Goal: Task Accomplishment & Management: Complete application form

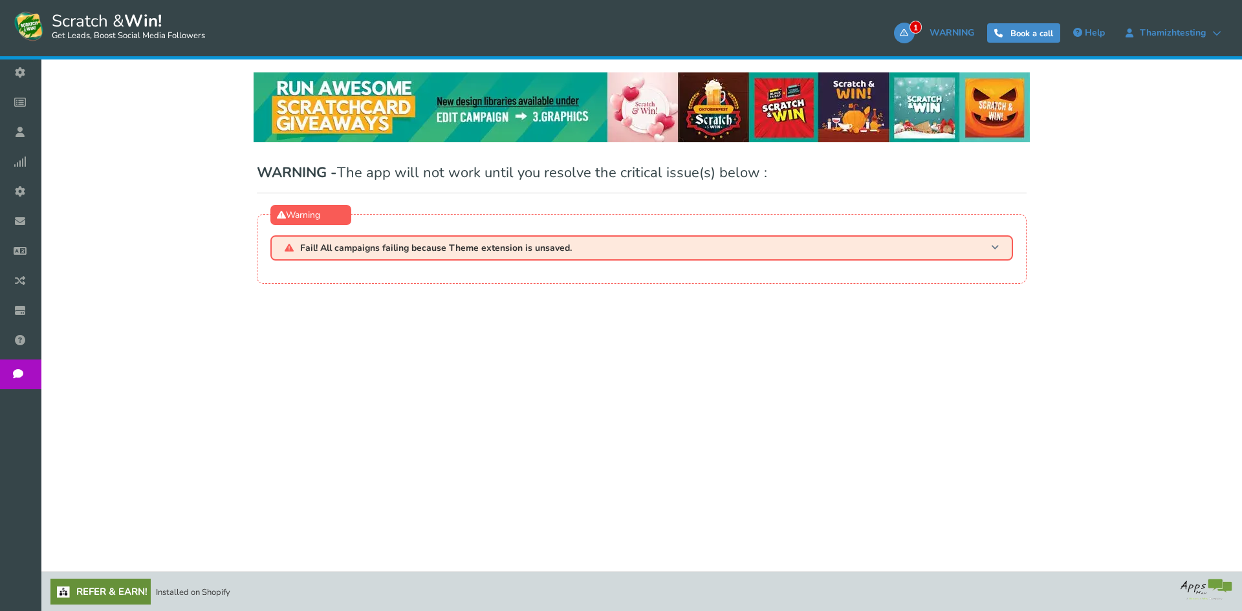
click at [321, 252] on span "Fail! All campaigns failing because Theme extension is unsaved." at bounding box center [436, 248] width 272 height 10
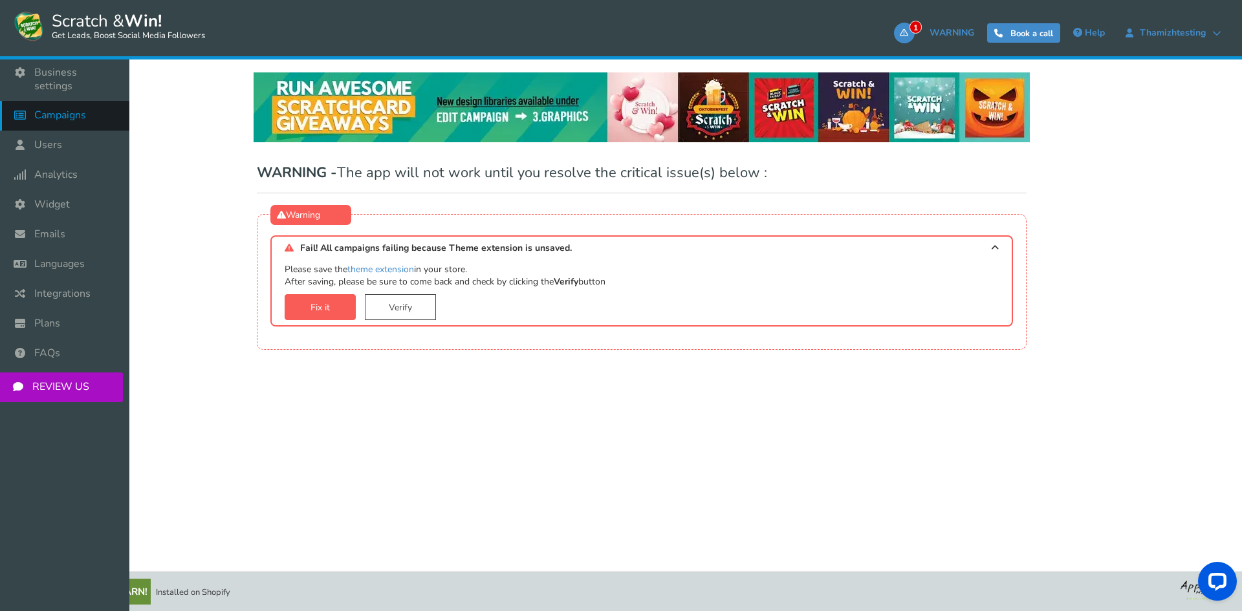
click at [84, 112] on link "Campaigns" at bounding box center [64, 116] width 129 height 30
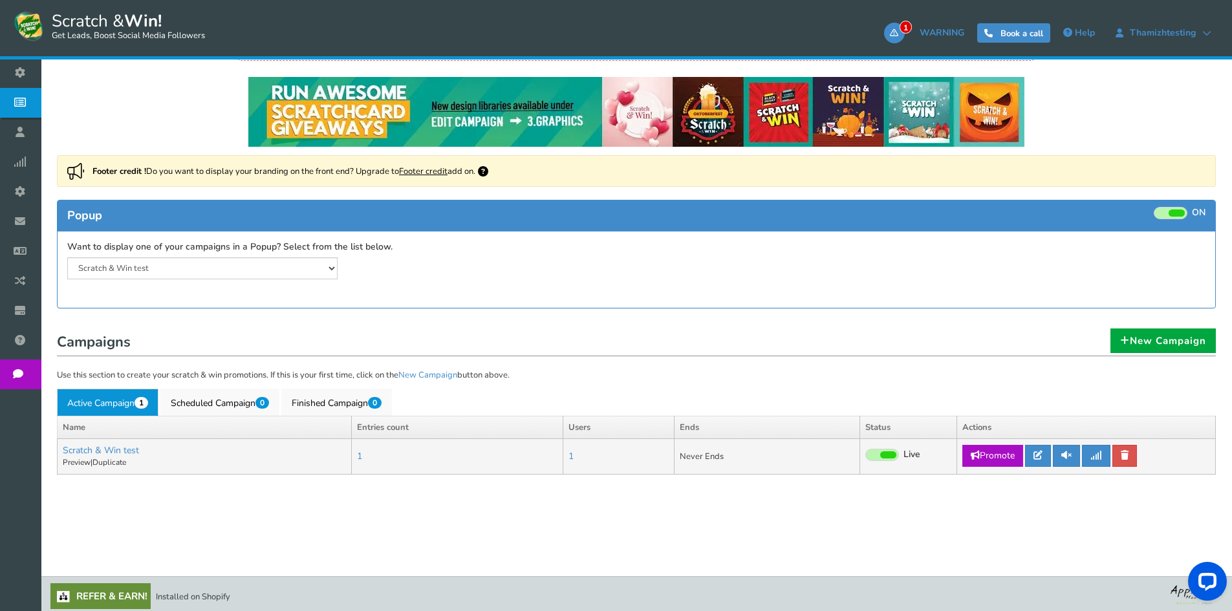
scroll to position [83, 0]
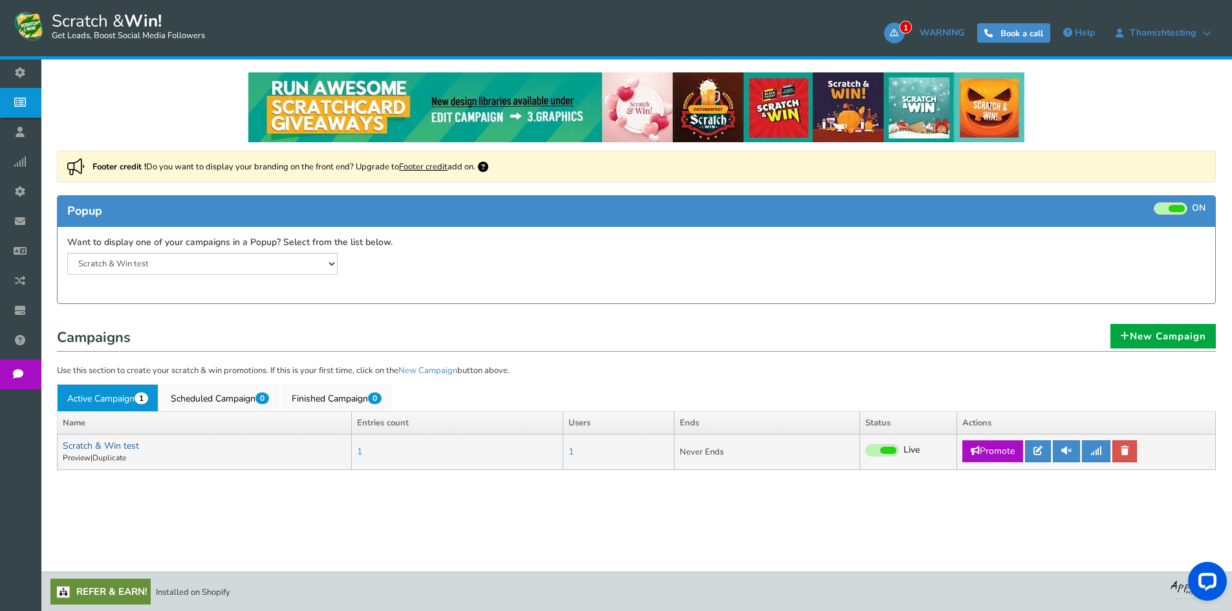
click at [113, 440] on link "Scratch & Win test" at bounding box center [101, 446] width 76 height 12
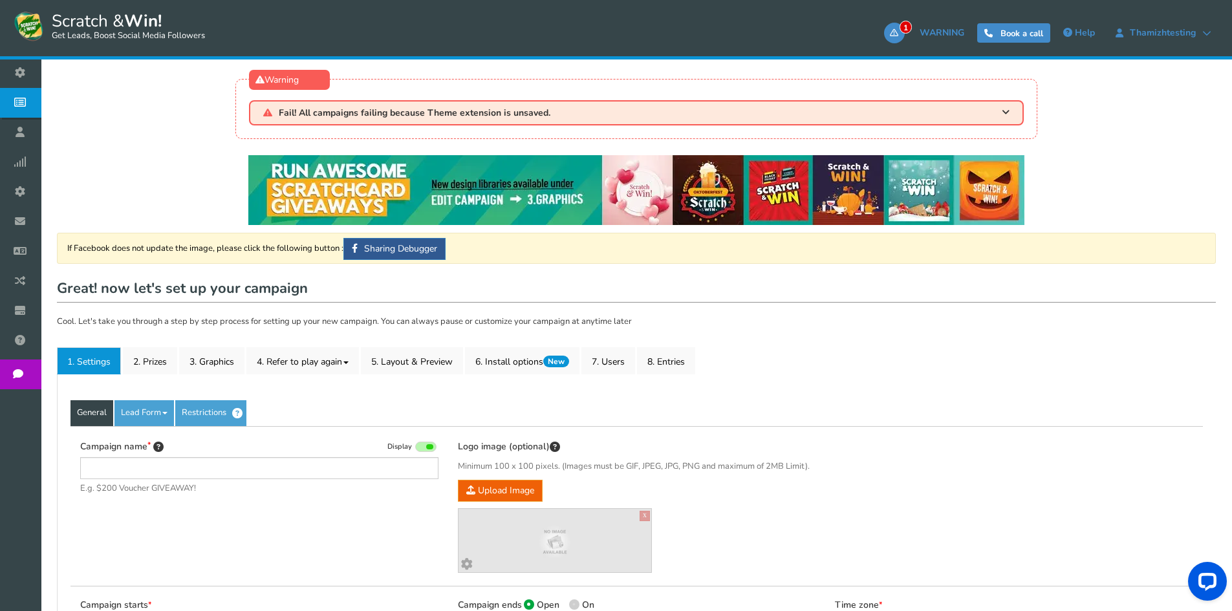
type input "Scratch & Win test"
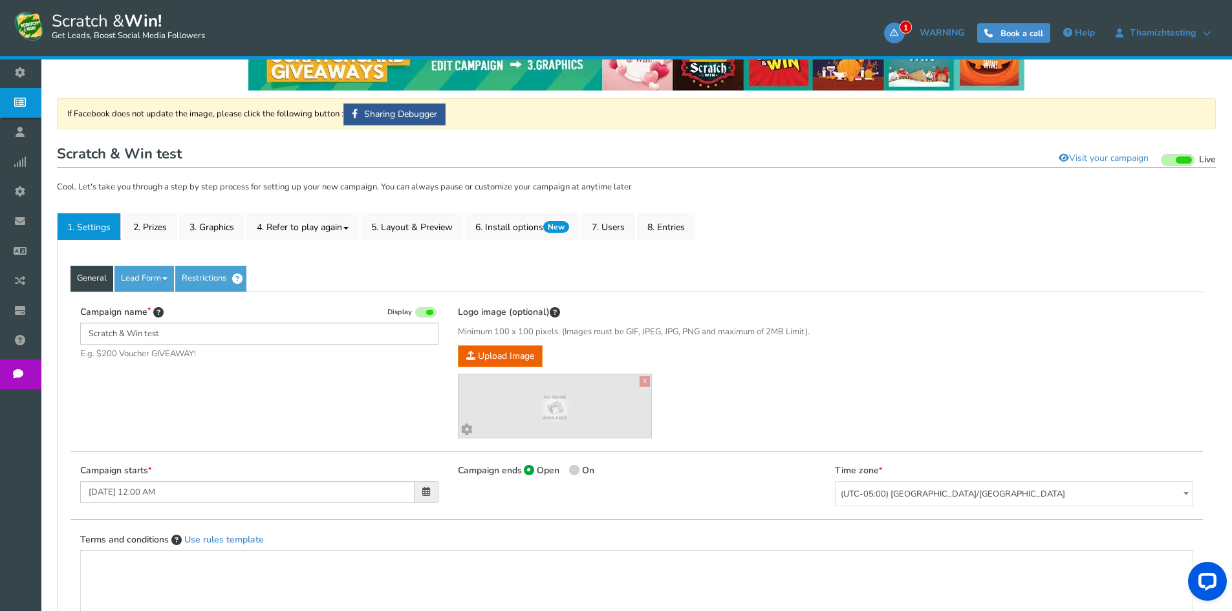
scroll to position [129, 0]
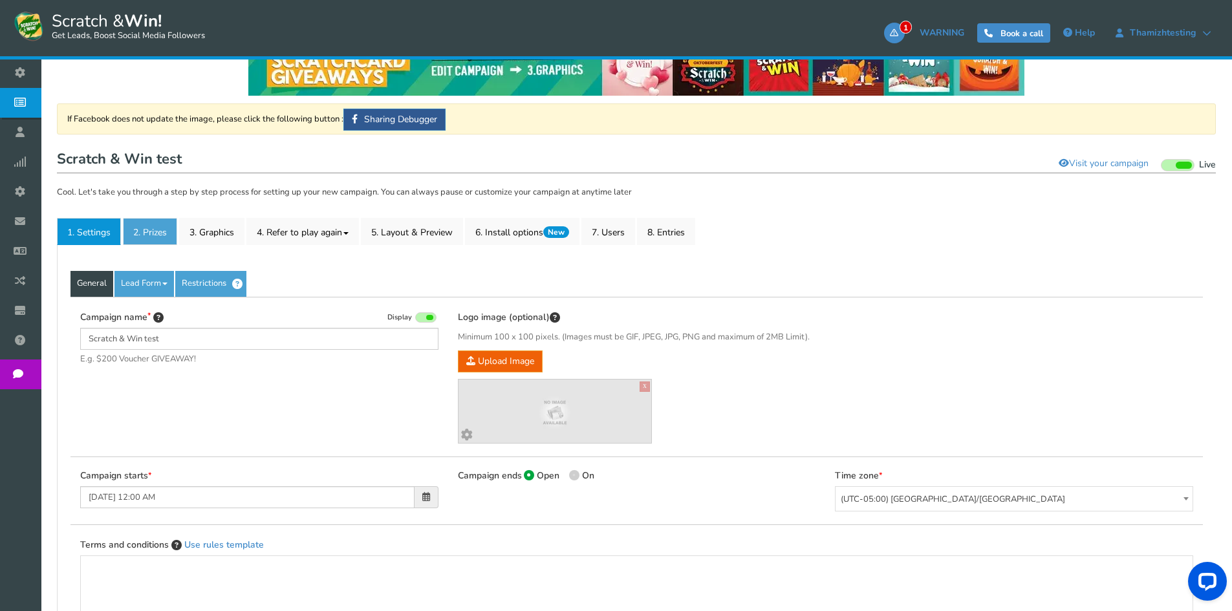
click at [158, 241] on link "2. Prizes" at bounding box center [150, 231] width 54 height 27
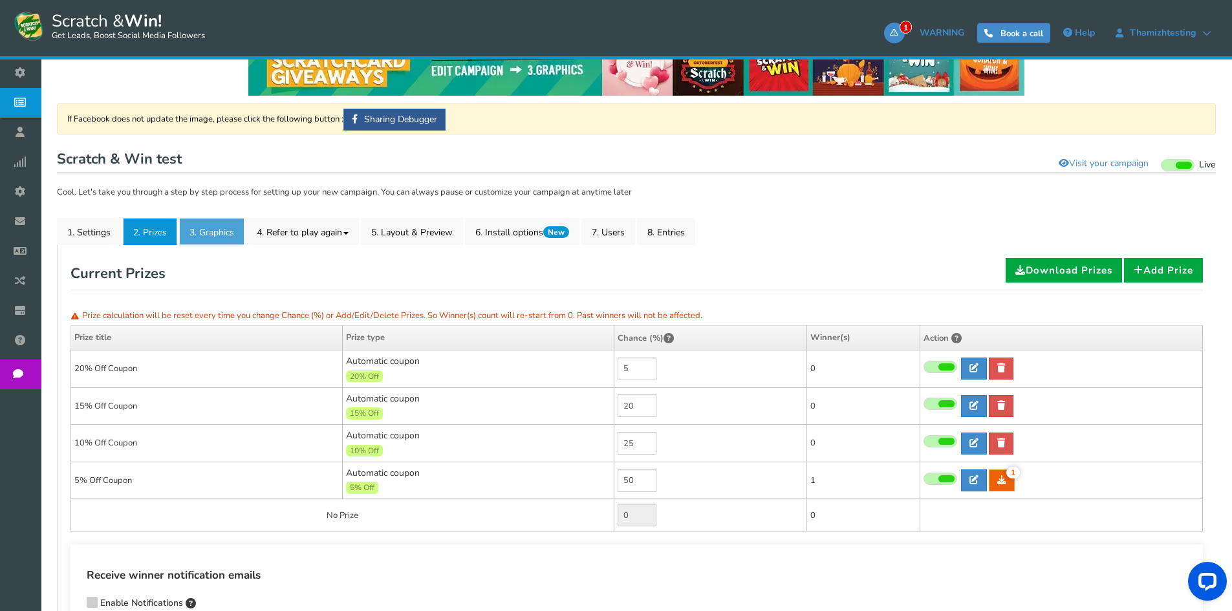
click at [225, 224] on link "3. Graphics" at bounding box center [211, 231] width 65 height 27
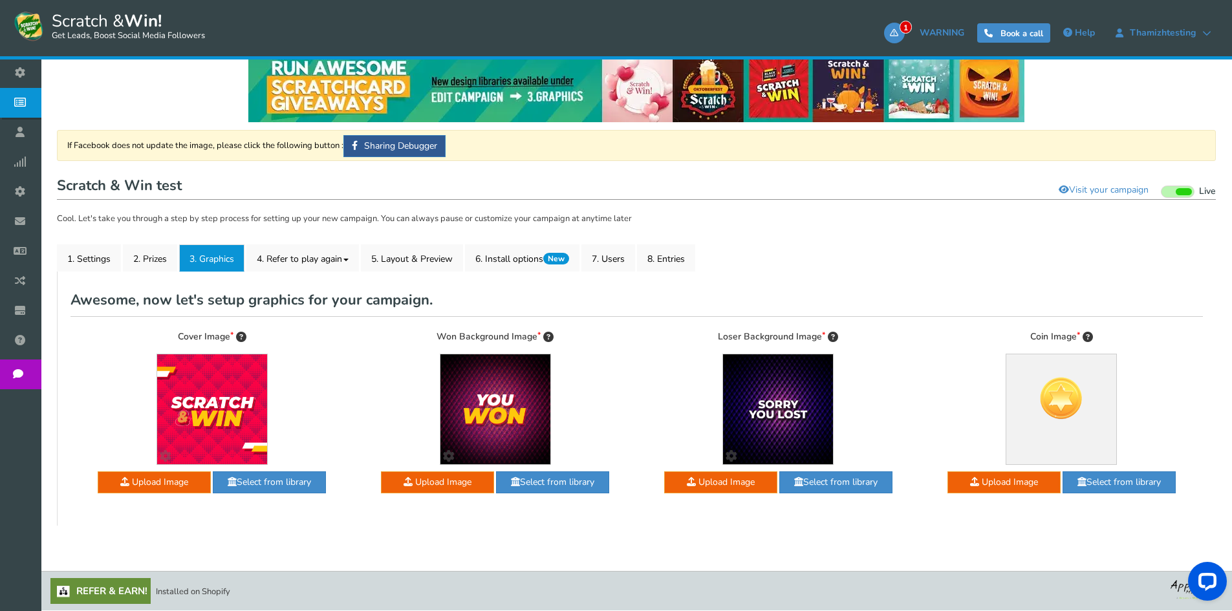
scroll to position [103, 0]
click at [299, 259] on link "4. Refer to play again" at bounding box center [302, 257] width 113 height 27
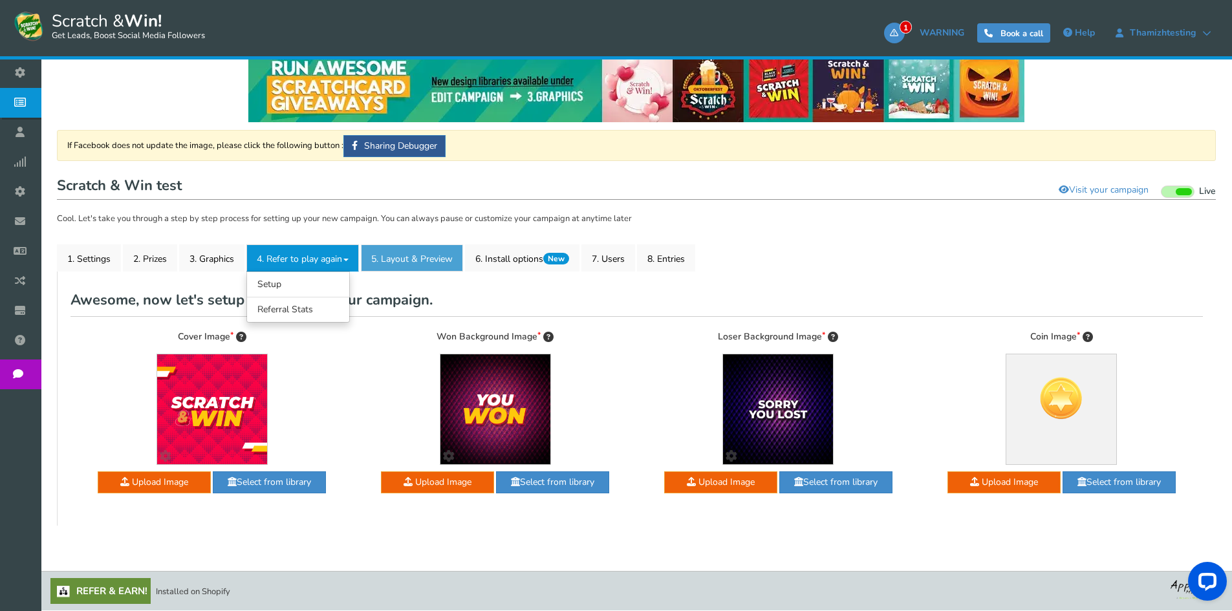
click at [400, 249] on link "5. Layout & Preview" at bounding box center [412, 257] width 102 height 27
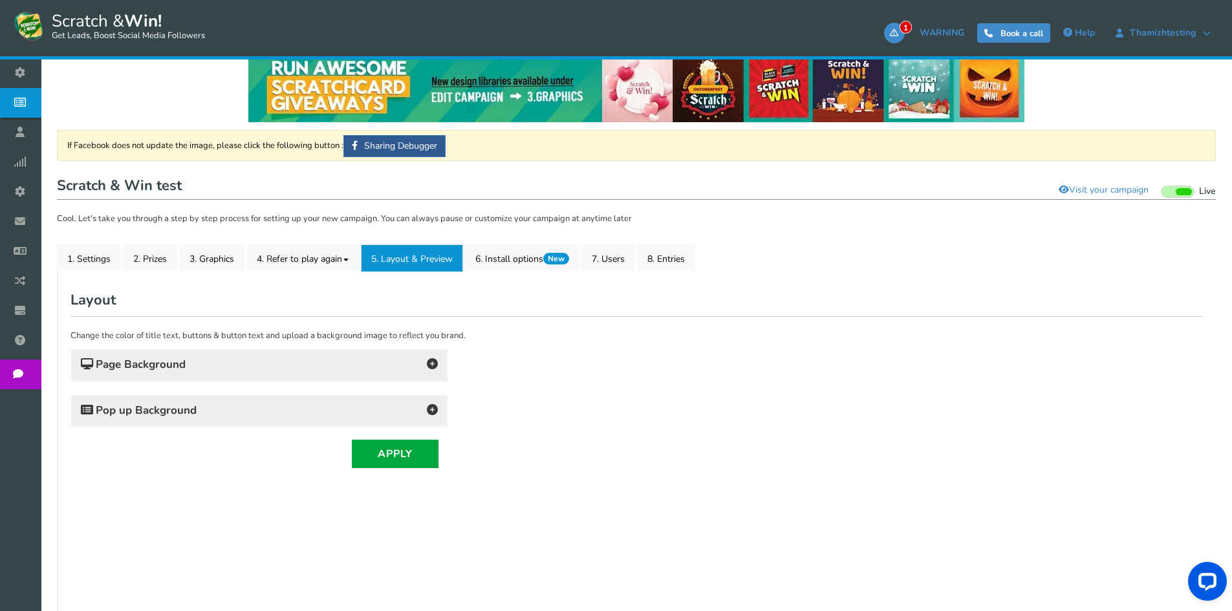
click at [531, 274] on div "General Lead Form Labels Fields setup Restrictions Allow users to play again af…" at bounding box center [636, 513] width 1159 height 482
click at [537, 260] on link "6. Install options New" at bounding box center [522, 257] width 114 height 27
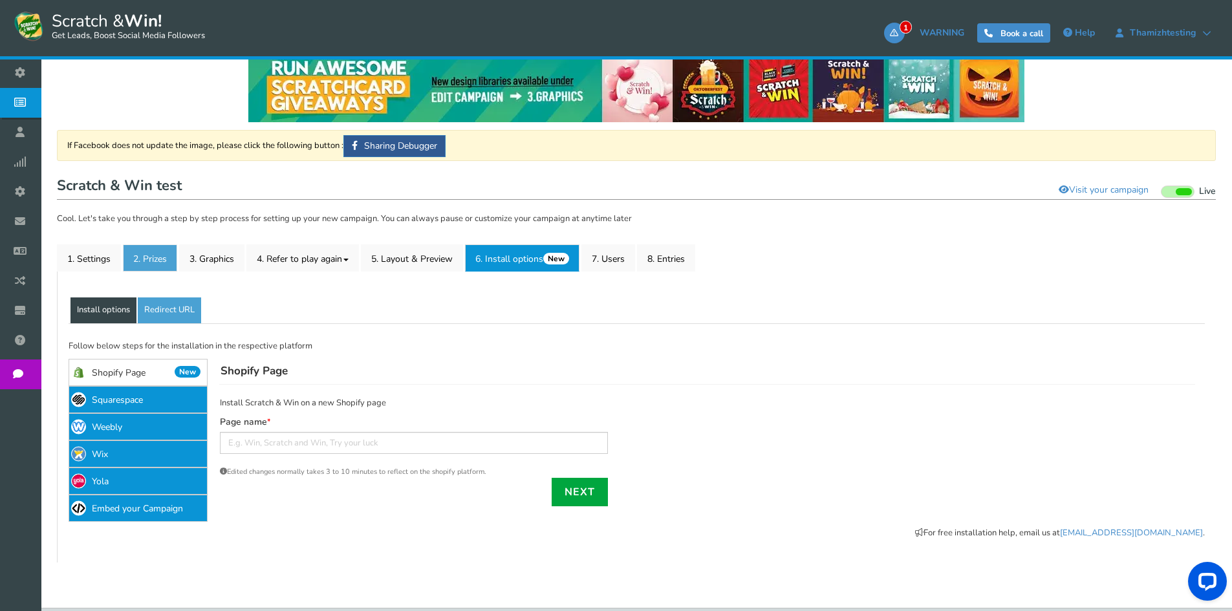
scroll to position [0, 0]
click at [162, 266] on link "2. Prizes" at bounding box center [150, 257] width 54 height 27
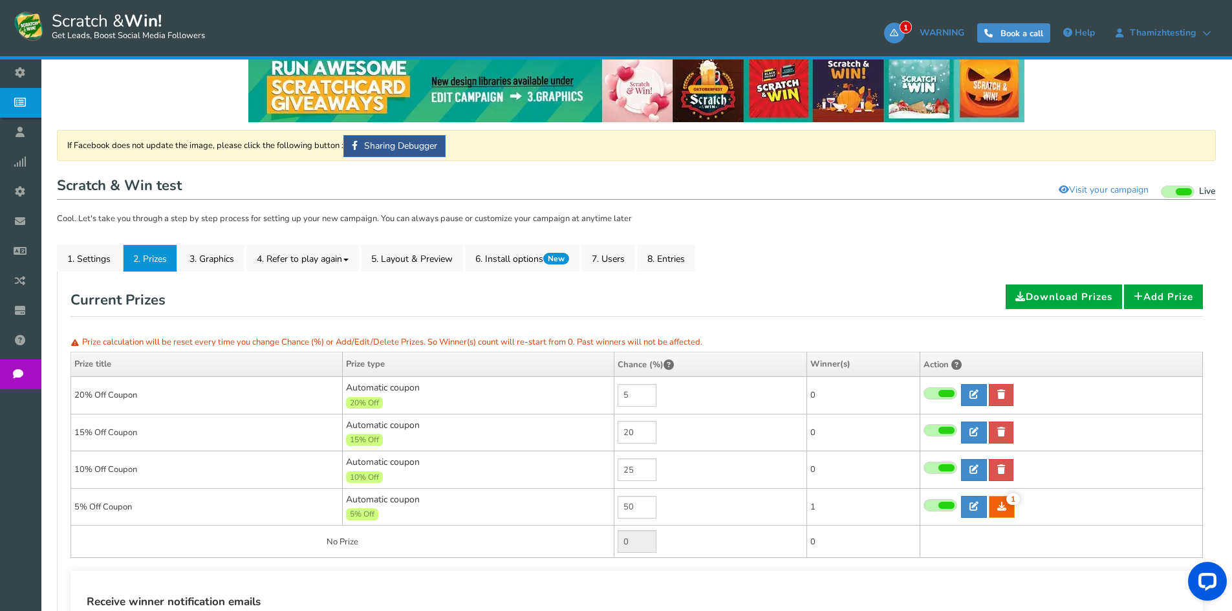
click at [47, 106] on link "Campaigns" at bounding box center [23, 103] width 47 height 30
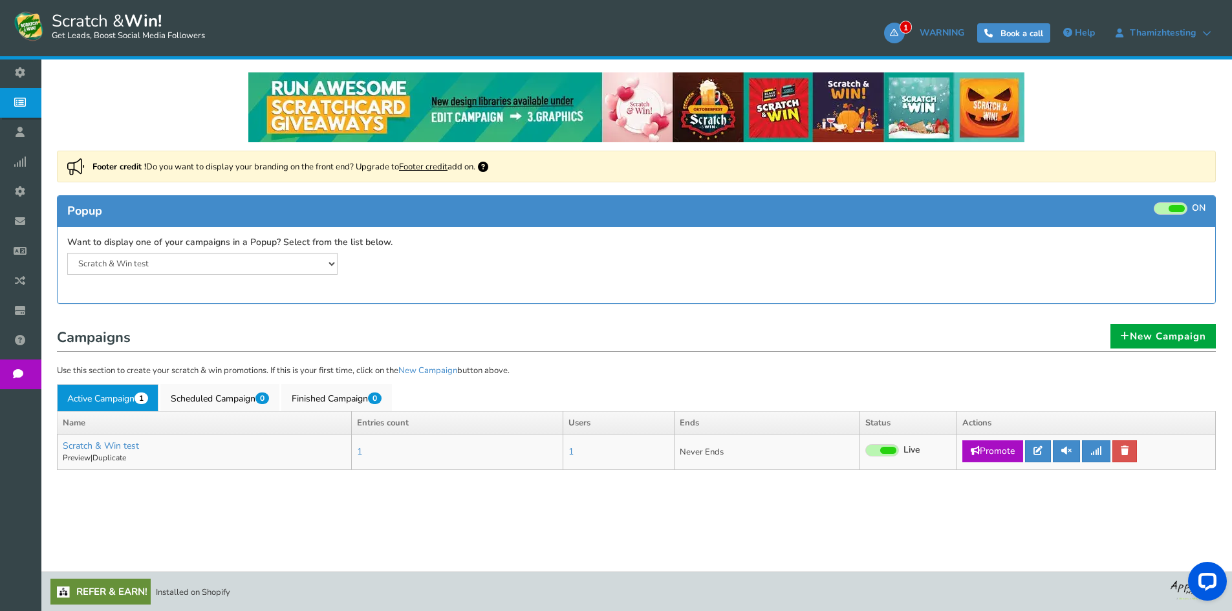
scroll to position [83, 0]
click at [1142, 321] on div "Campaigns New Campaign Use this section to create your scratch & win promotions…" at bounding box center [636, 399] width 1178 height 166
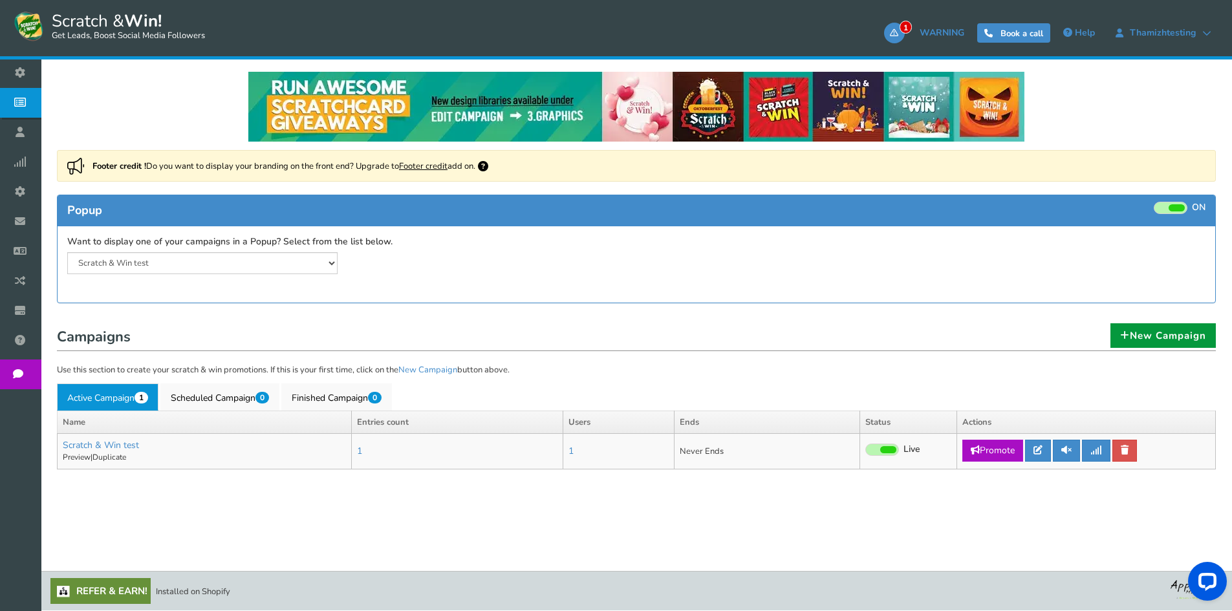
click at [1131, 330] on link "New Campaign" at bounding box center [1162, 335] width 105 height 25
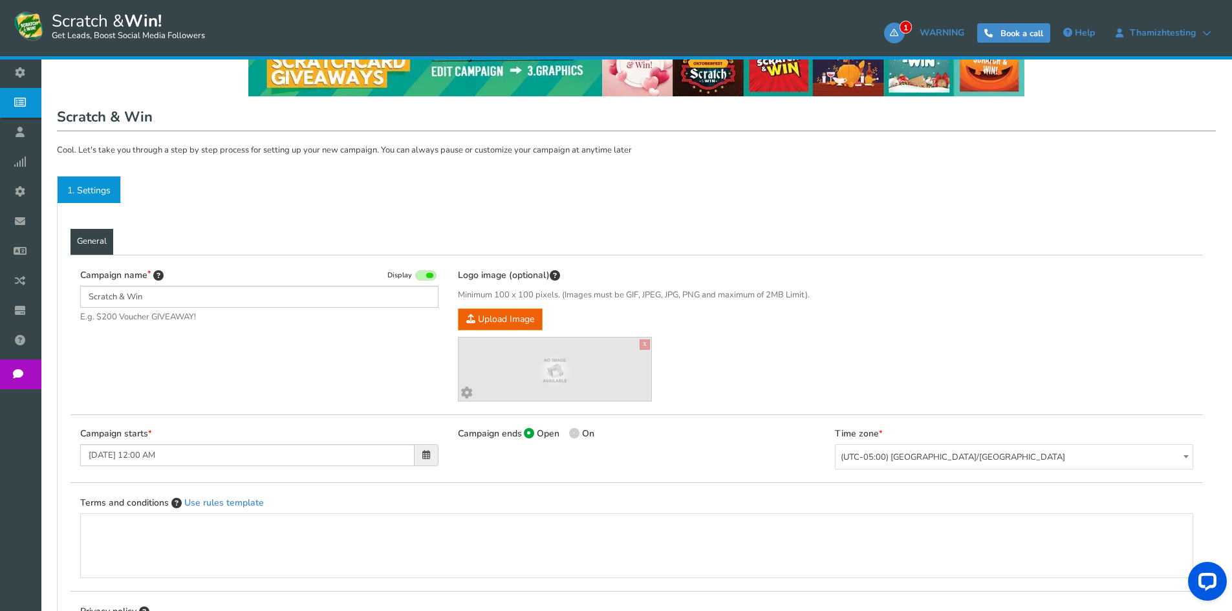
scroll to position [129, 0]
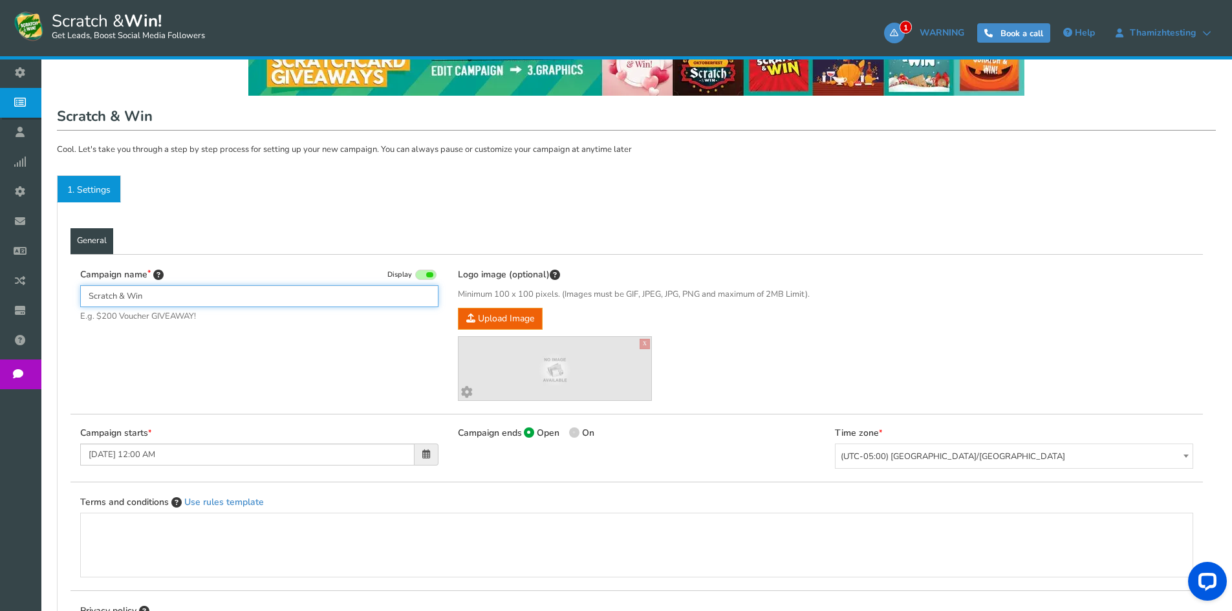
click at [212, 294] on input "Scratch & Win" at bounding box center [259, 296] width 358 height 22
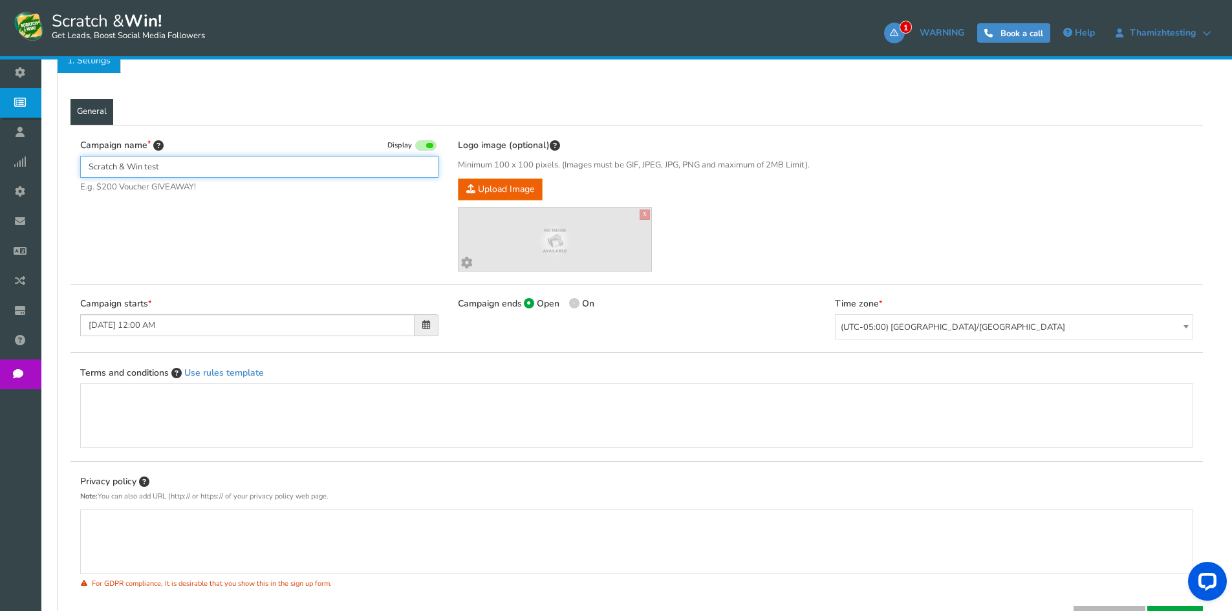
scroll to position [380, 0]
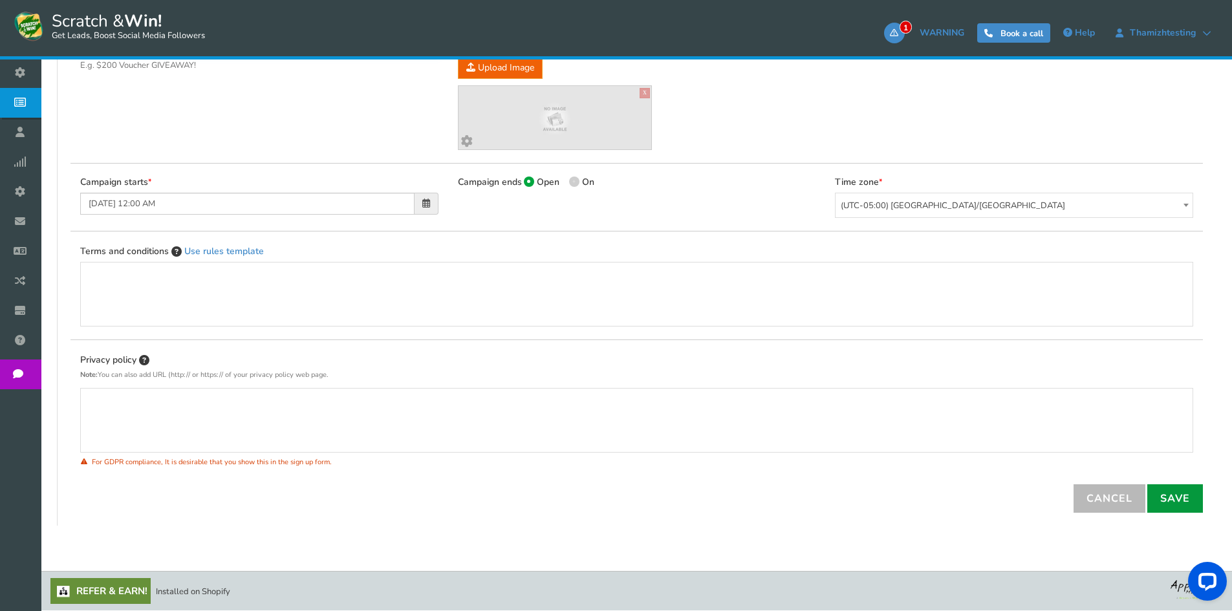
type input "Scratch & Win test"
click at [1174, 496] on link "Save" at bounding box center [1175, 498] width 56 height 28
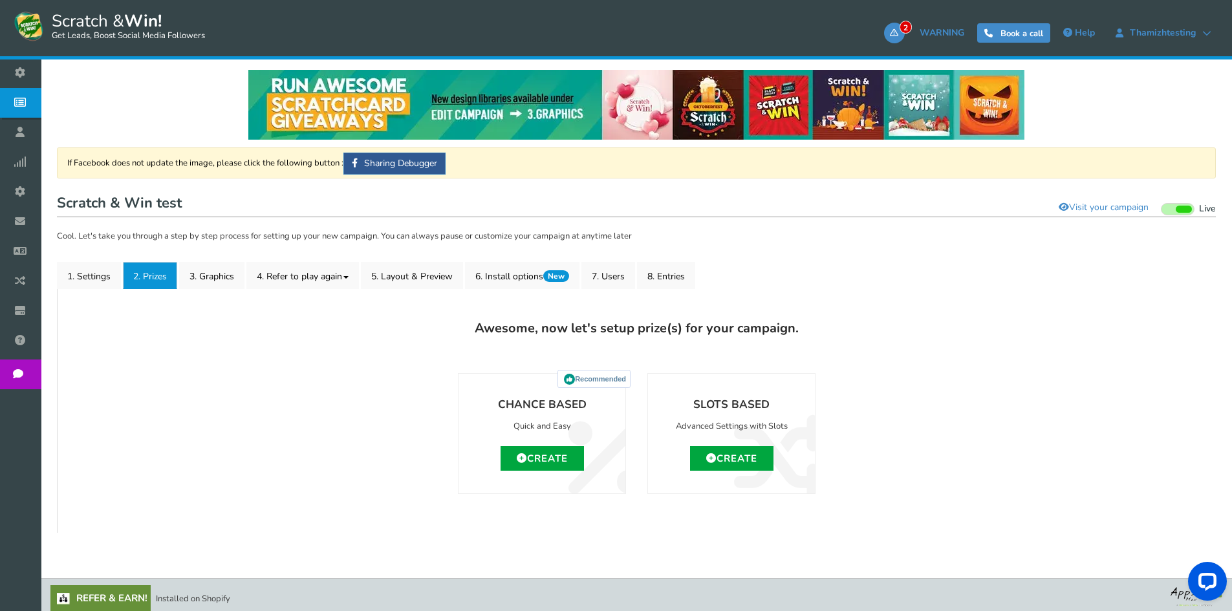
scroll to position [92, 0]
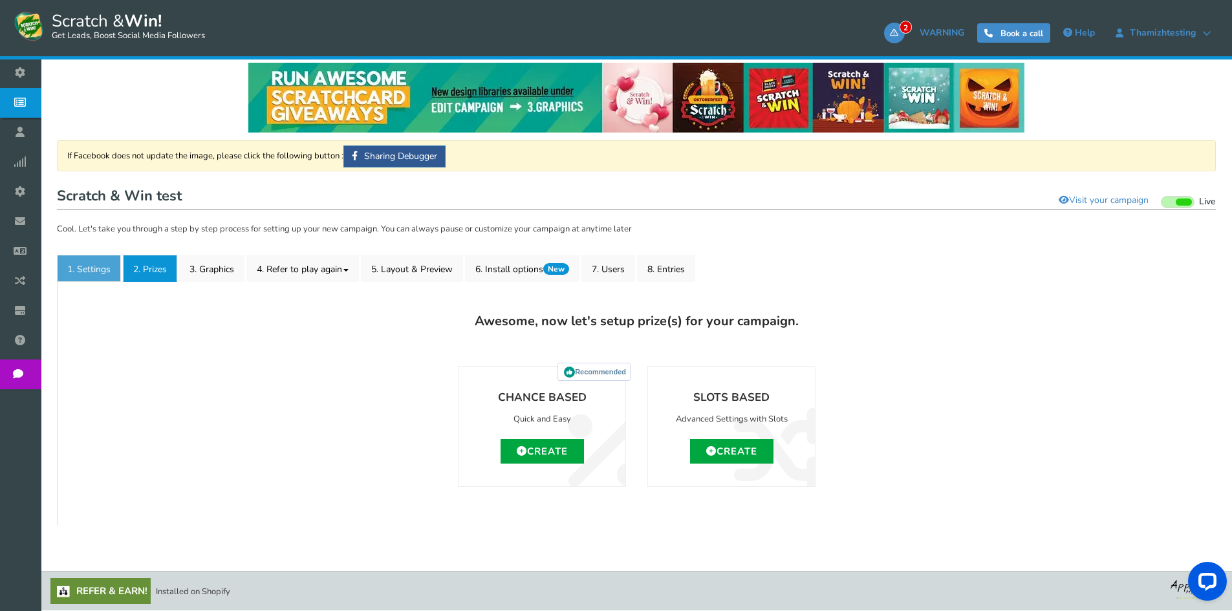
click at [94, 273] on link "1. Settings" at bounding box center [89, 268] width 64 height 27
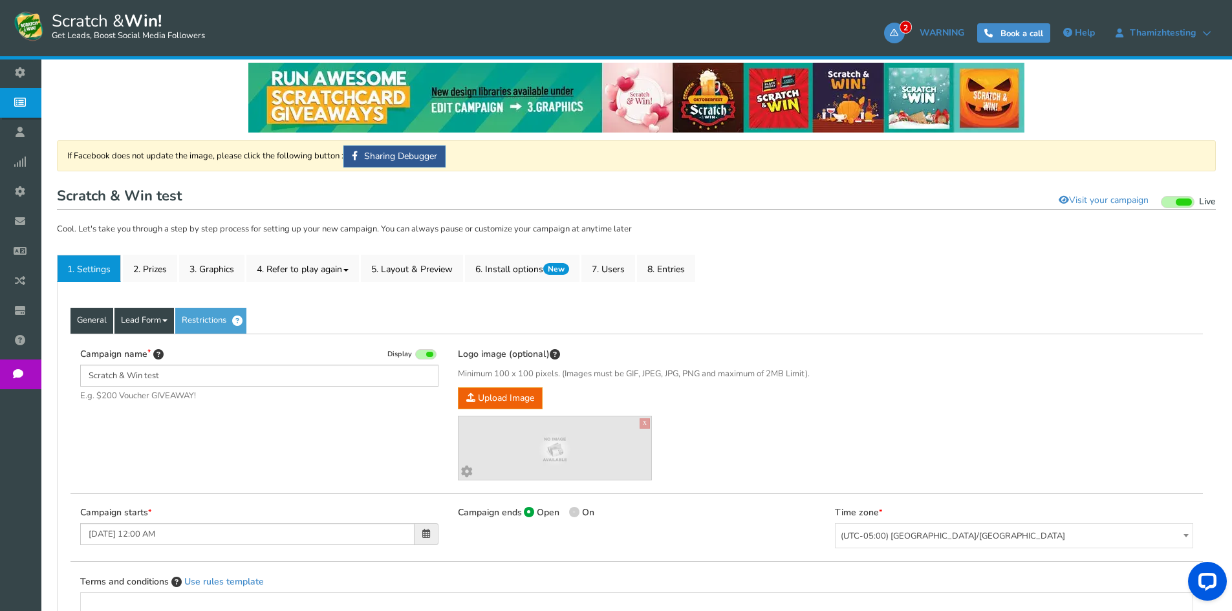
click at [149, 325] on link "Lead Form" at bounding box center [143, 321] width 59 height 26
click at [142, 355] on link "Labels" at bounding box center [166, 360] width 102 height 27
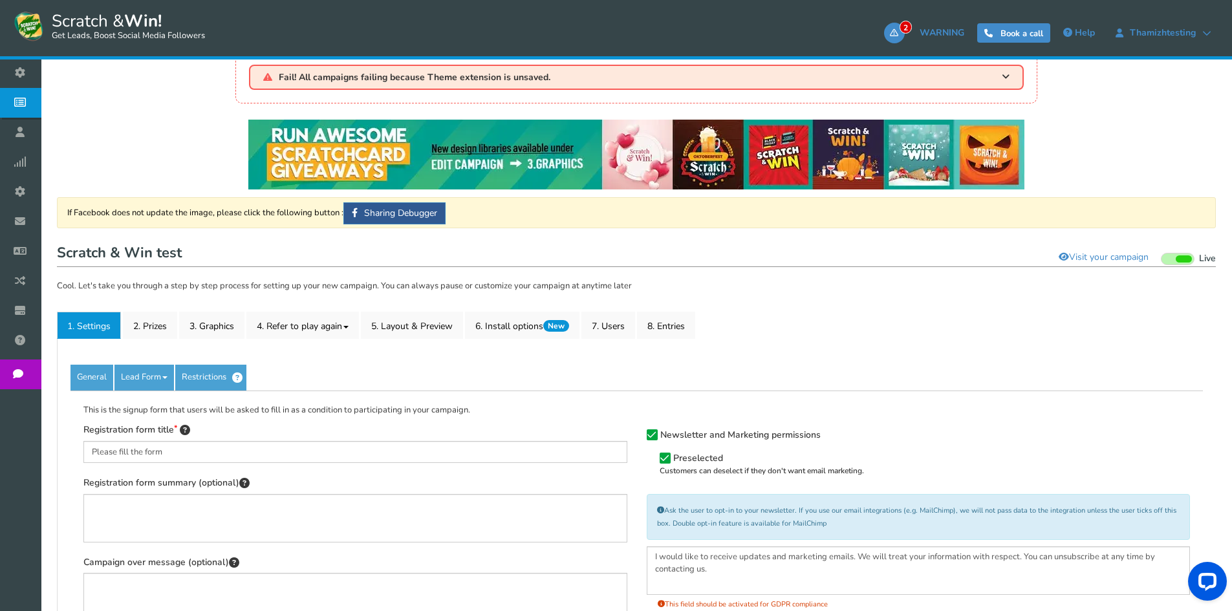
scroll to position [28, 0]
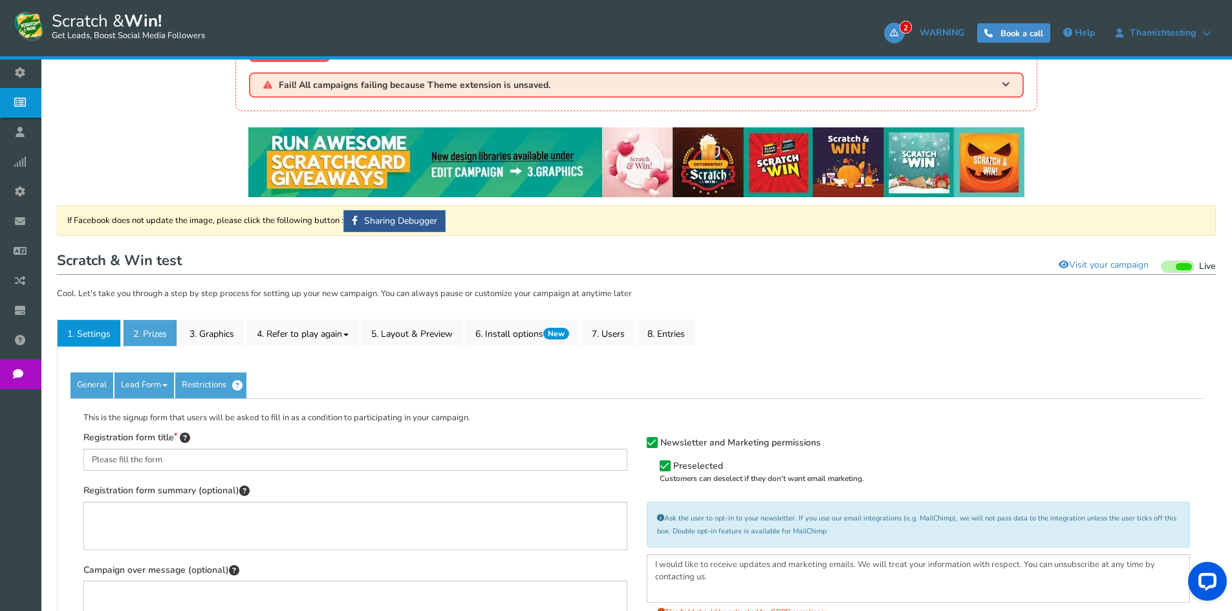
click at [152, 340] on link "2. Prizes" at bounding box center [150, 332] width 54 height 27
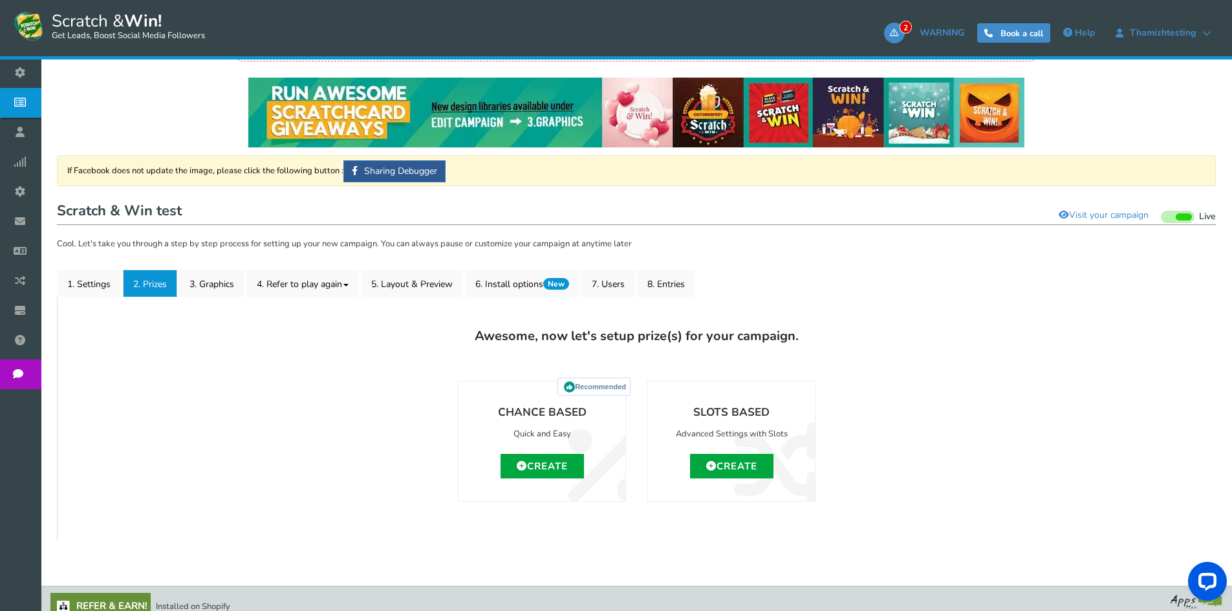
scroll to position [92, 0]
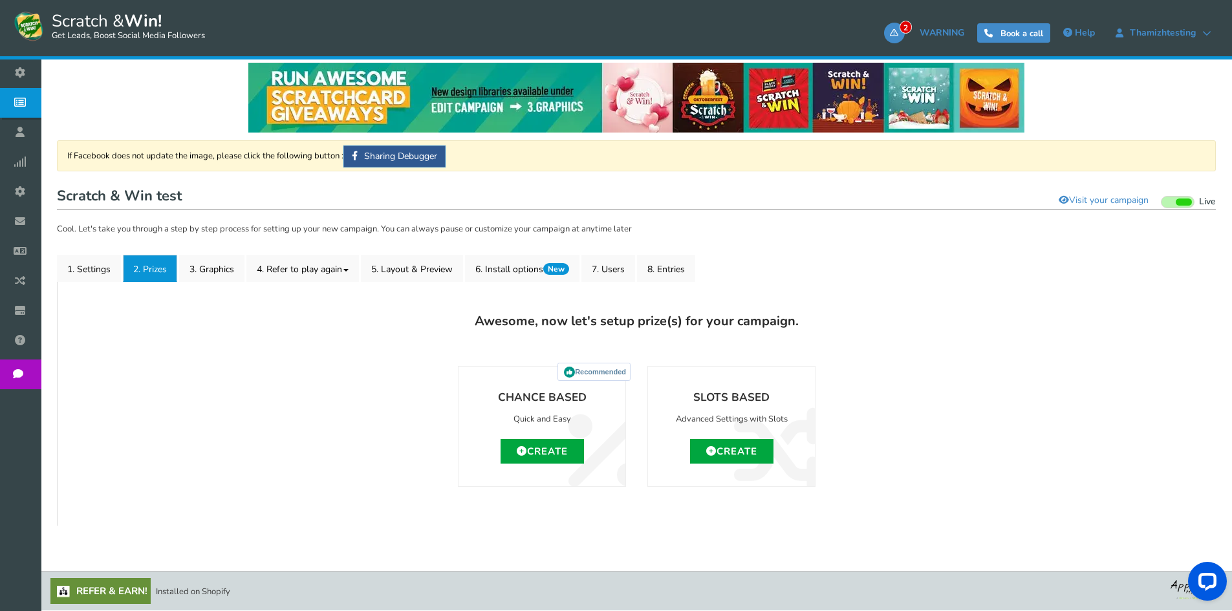
click at [648, 497] on div "Chance Based Quick and Easy Create Recommended Slots Based Advanced Settings wi…" at bounding box center [636, 430] width 1132 height 166
click at [510, 399] on h4 "Chance Based" at bounding box center [541, 397] width 141 height 17
copy div "Chance Based"
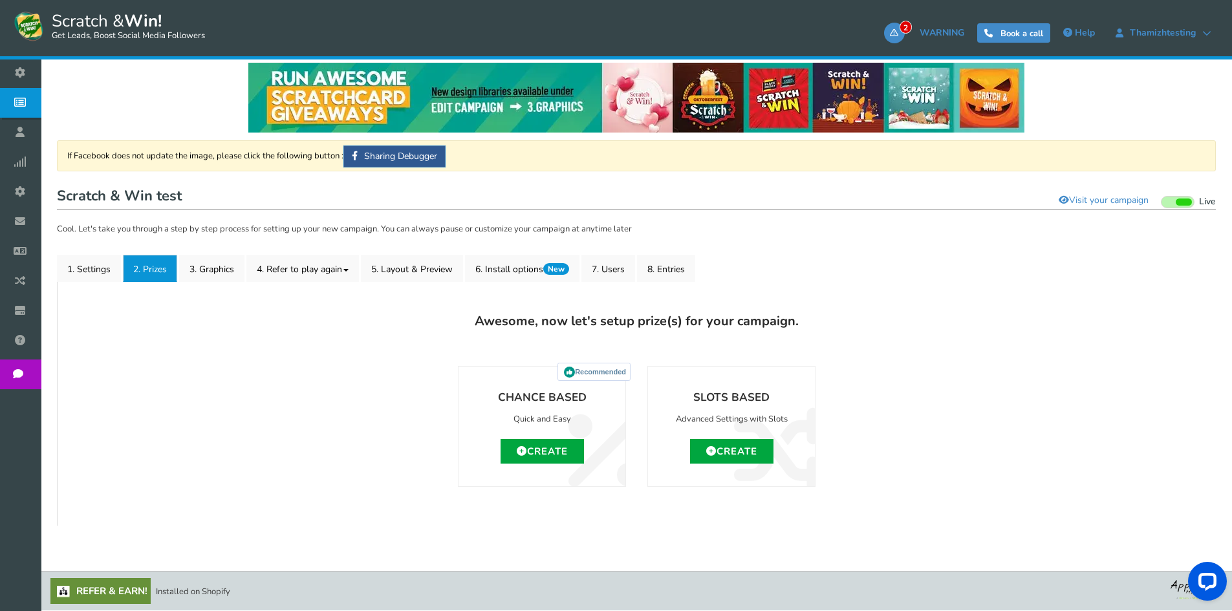
click at [608, 499] on div "Chance Based Quick and Easy Create Recommended Slots Based Advanced Settings wi…" at bounding box center [636, 430] width 1132 height 166
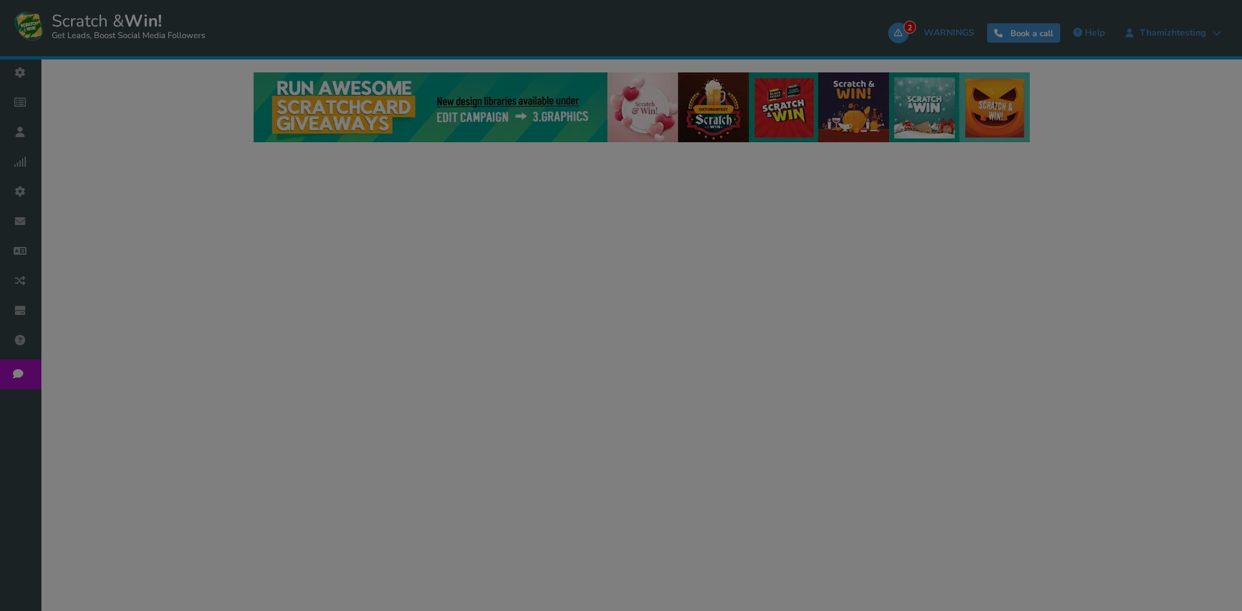
select select "14683"
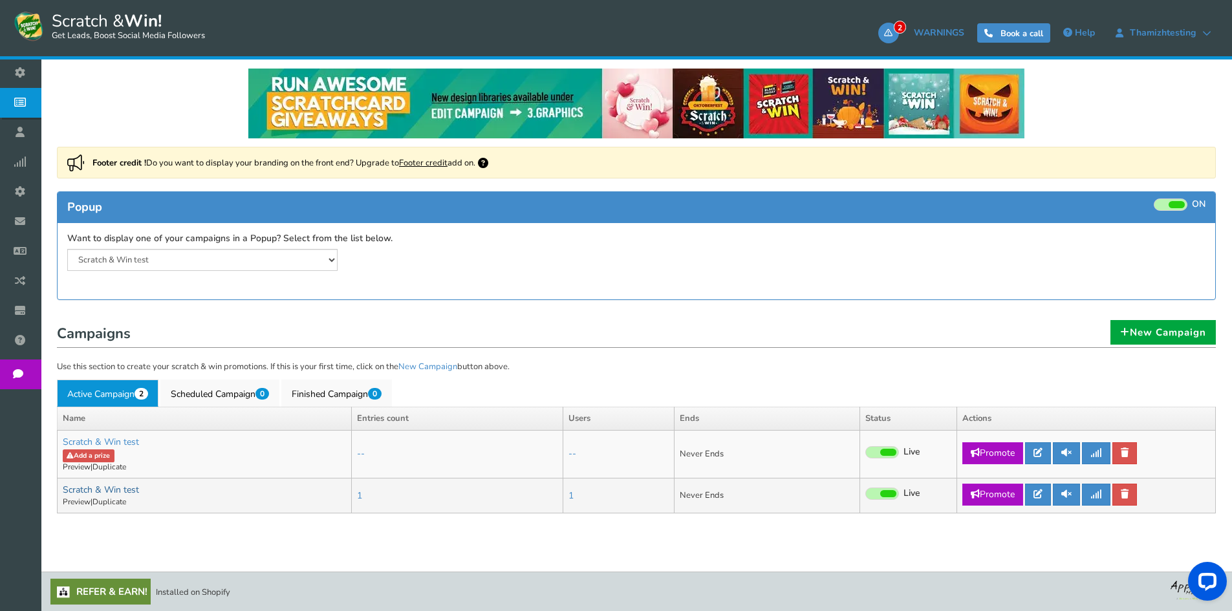
click at [83, 488] on link "Scratch & Win test" at bounding box center [101, 490] width 76 height 12
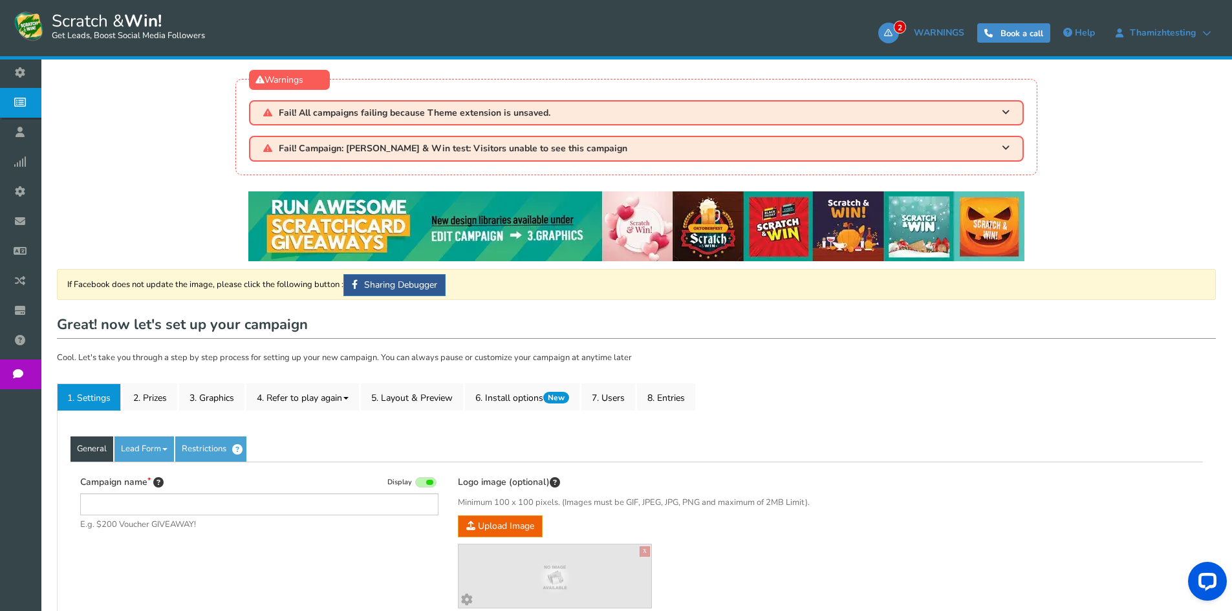
type input "Scratch & Win test"
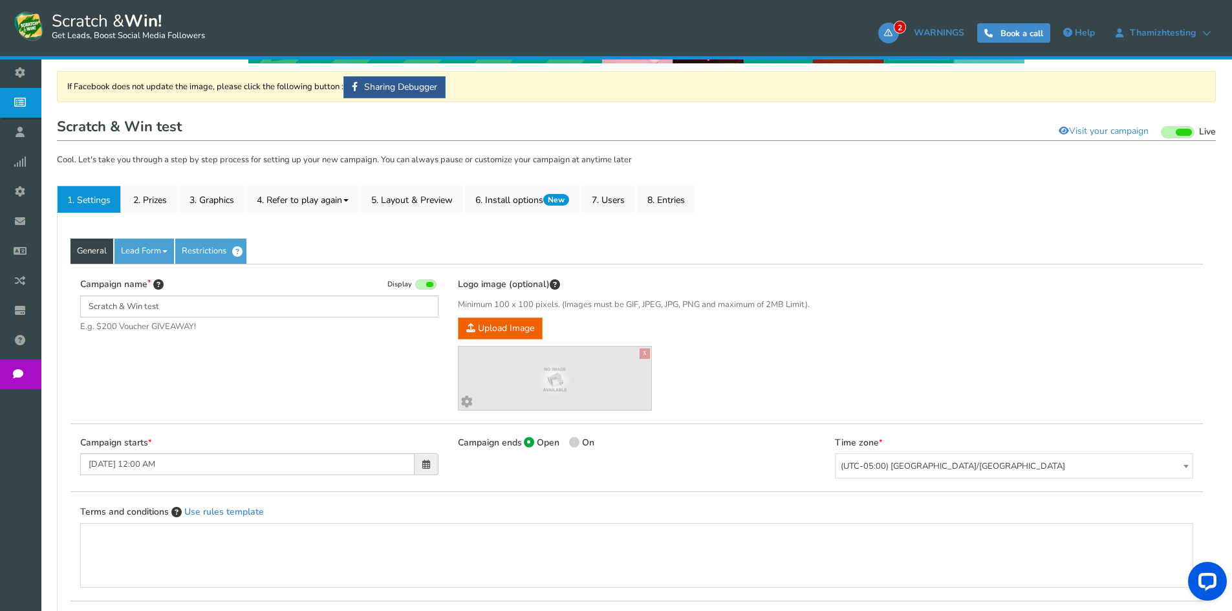
scroll to position [194, 0]
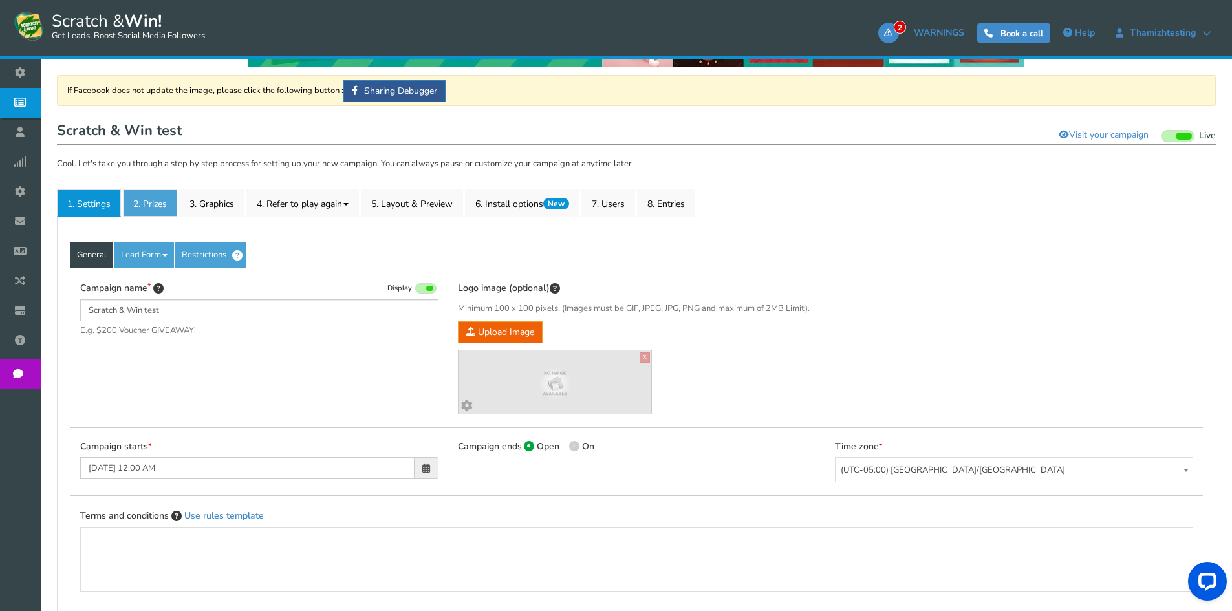
click at [166, 192] on link "2. Prizes" at bounding box center [150, 202] width 54 height 27
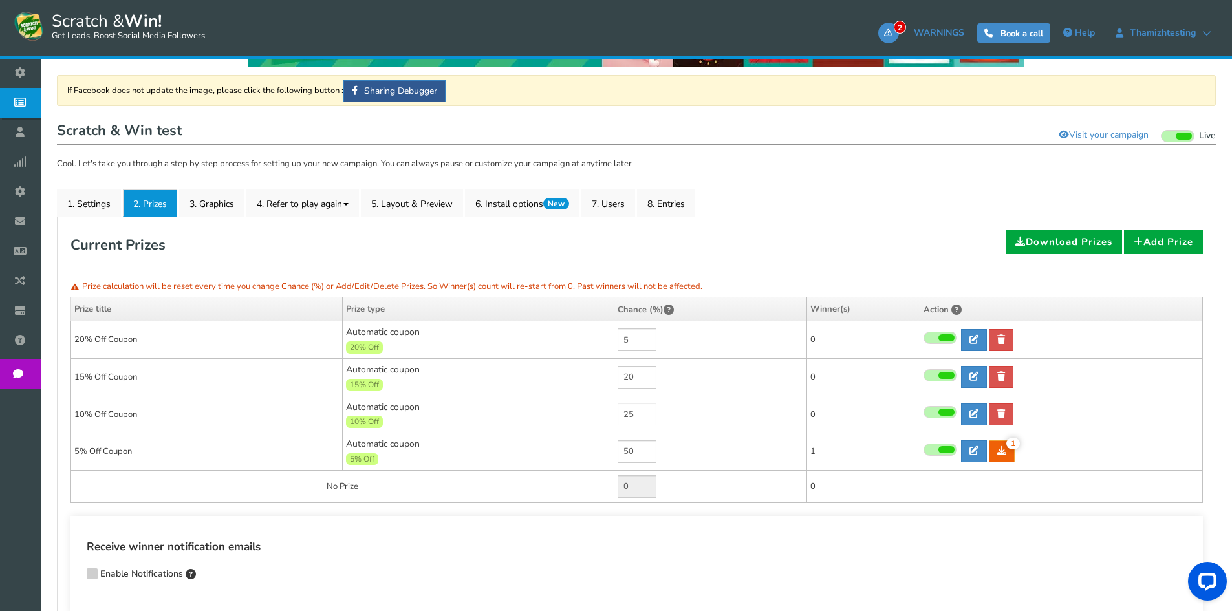
scroll to position [259, 0]
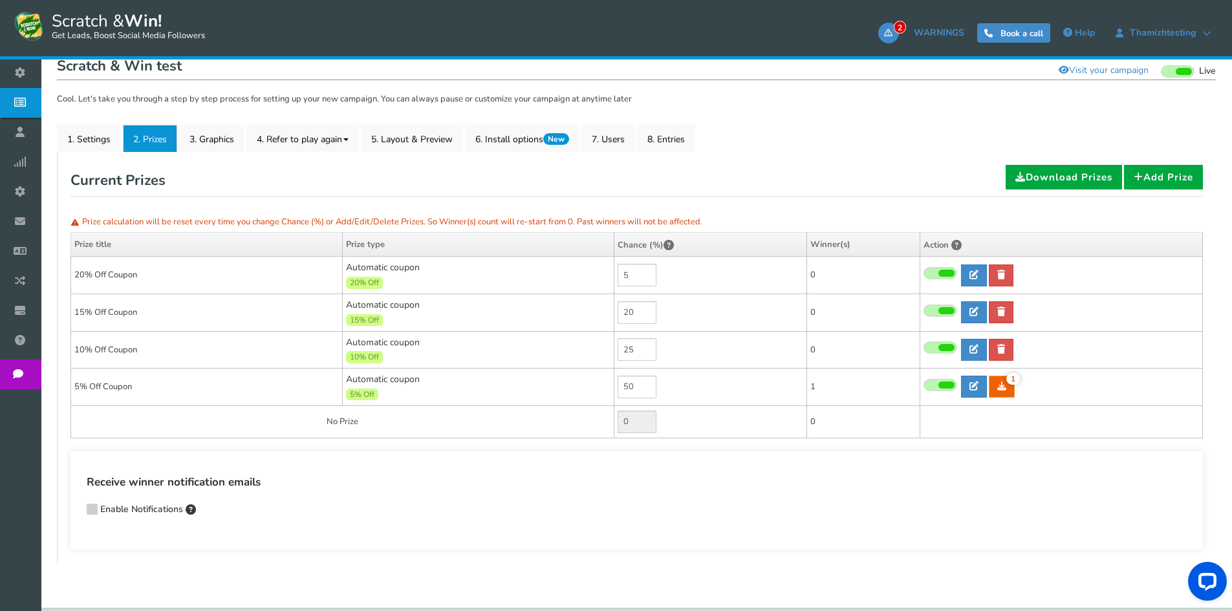
click at [706, 513] on div "Receive winner notification emails Enable Notifications" at bounding box center [637, 497] width 1100 height 47
